Goal: Complete application form

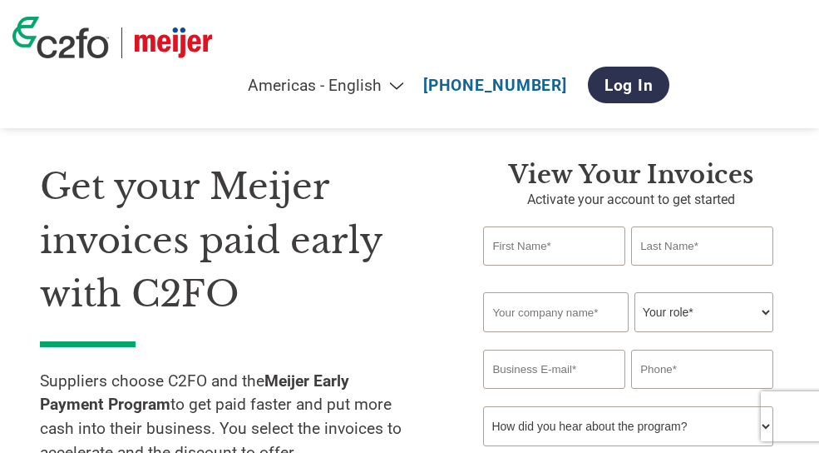
click at [558, 251] on input "text" at bounding box center [554, 245] width 142 height 39
type input "Mihaela"
click at [700, 252] on input "text" at bounding box center [702, 245] width 142 height 39
type input "Matei"
click at [564, 312] on input "text" at bounding box center [555, 312] width 145 height 40
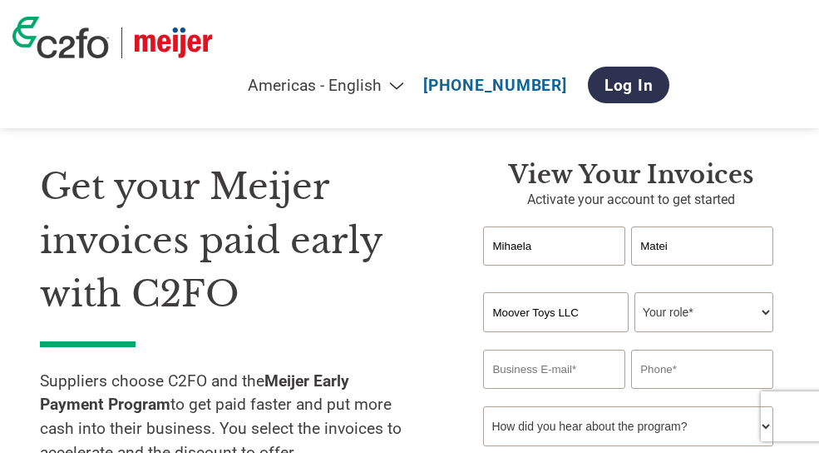
type input "Moover Toys LLC"
click at [690, 322] on select "Your role* CFO Controller Credit Manager Finance Director Treasurer CEO Preside…" at bounding box center [704, 312] width 139 height 40
select select "OFFICE_MANAGER"
click at [635, 295] on select "Your role* CFO Controller Credit Manager Finance Director Treasurer CEO Preside…" at bounding box center [704, 312] width 139 height 40
click at [536, 369] on input "email" at bounding box center [554, 368] width 142 height 39
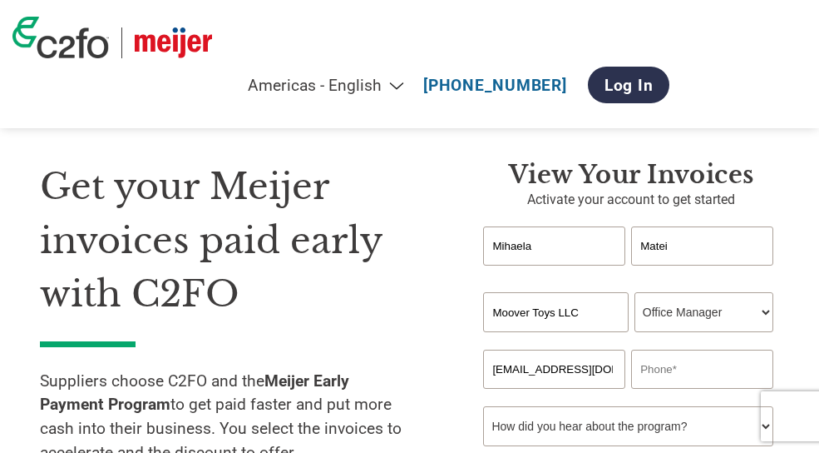
type input "[EMAIL_ADDRESS][DOMAIN_NAME]"
click at [677, 363] on input "text" at bounding box center [702, 368] width 142 height 39
type input "0"
click at [679, 367] on input "+4077" at bounding box center [702, 368] width 142 height 39
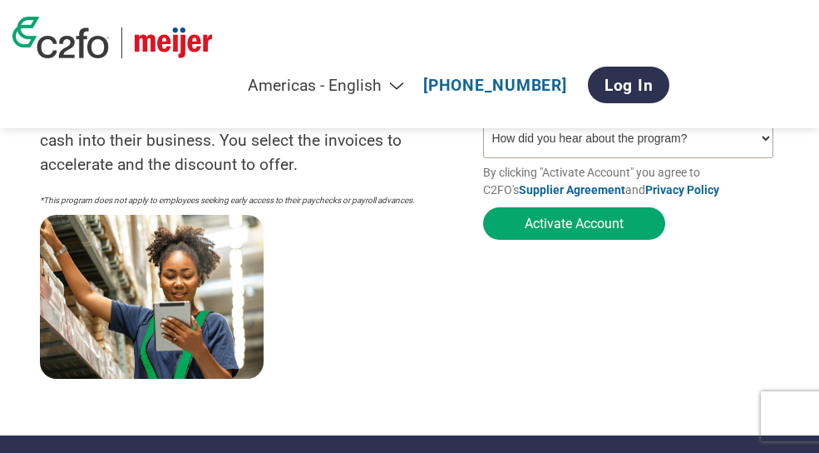
scroll to position [250, 0]
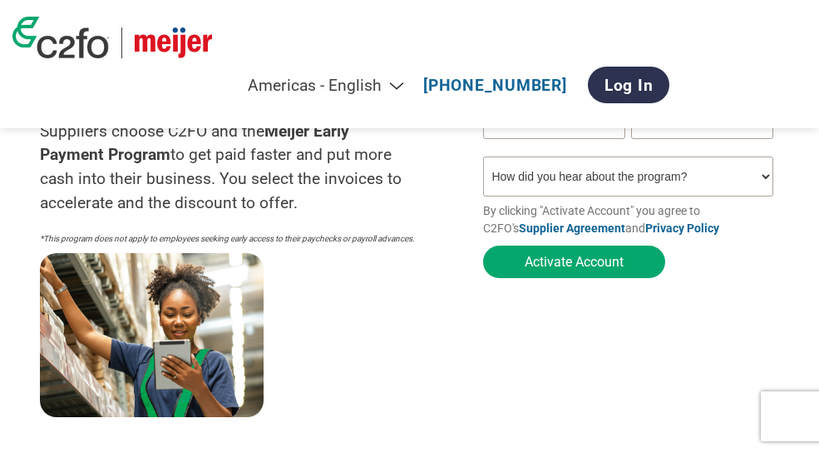
type input "[PHONE_NUMBER]"
click at [685, 186] on select "How did you hear about the program? Received a letter Email Social Media Online…" at bounding box center [627, 176] width 289 height 40
select select "Email"
click at [483, 163] on select "How did you hear about the program? Received a letter Email Social Media Online…" at bounding box center [627, 176] width 289 height 40
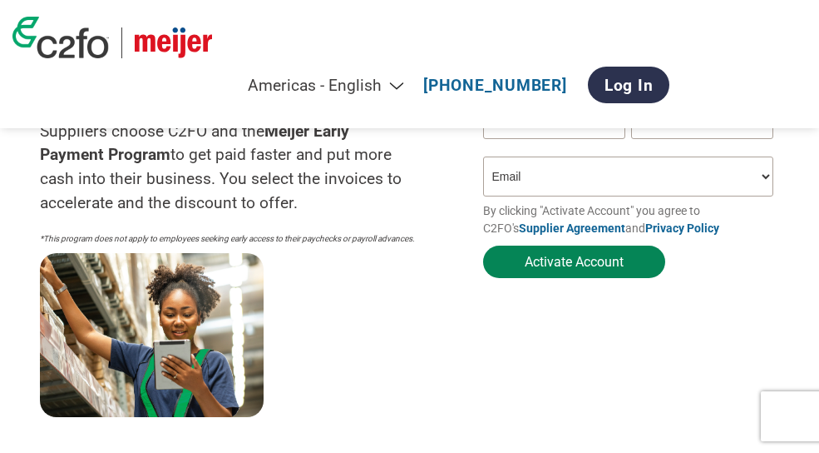
click at [596, 270] on button "Activate Account" at bounding box center [574, 261] width 182 height 32
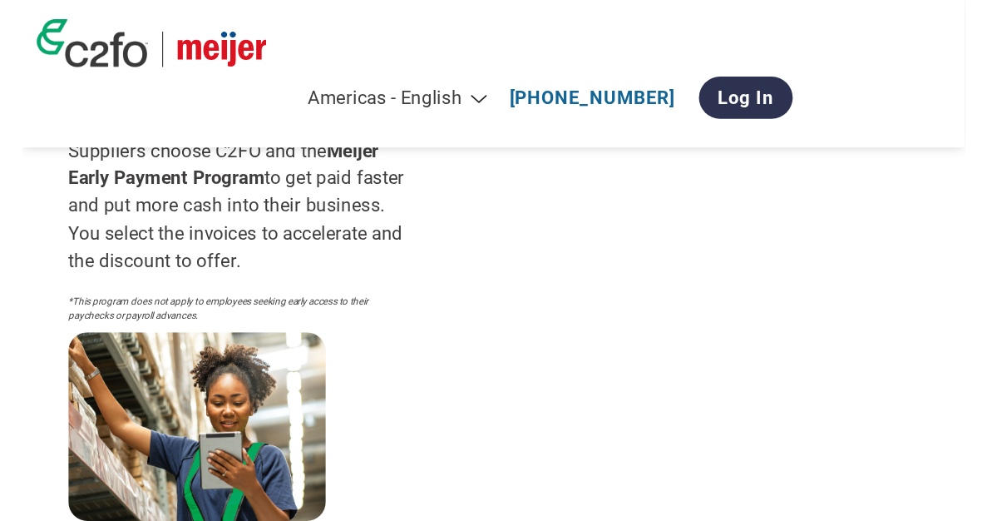
scroll to position [0, 0]
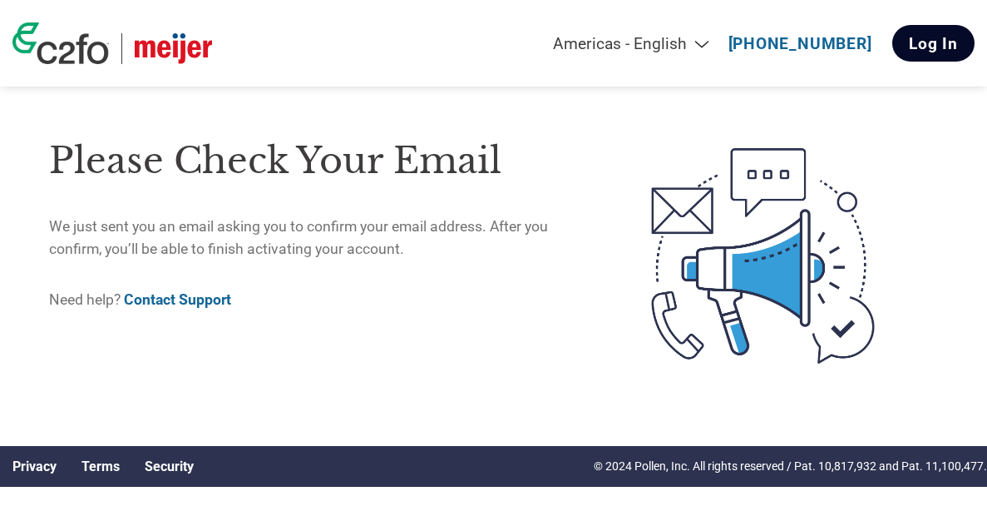
click at [940, 47] on link "Log In" at bounding box center [934, 43] width 82 height 37
